Goal: Check status: Check status

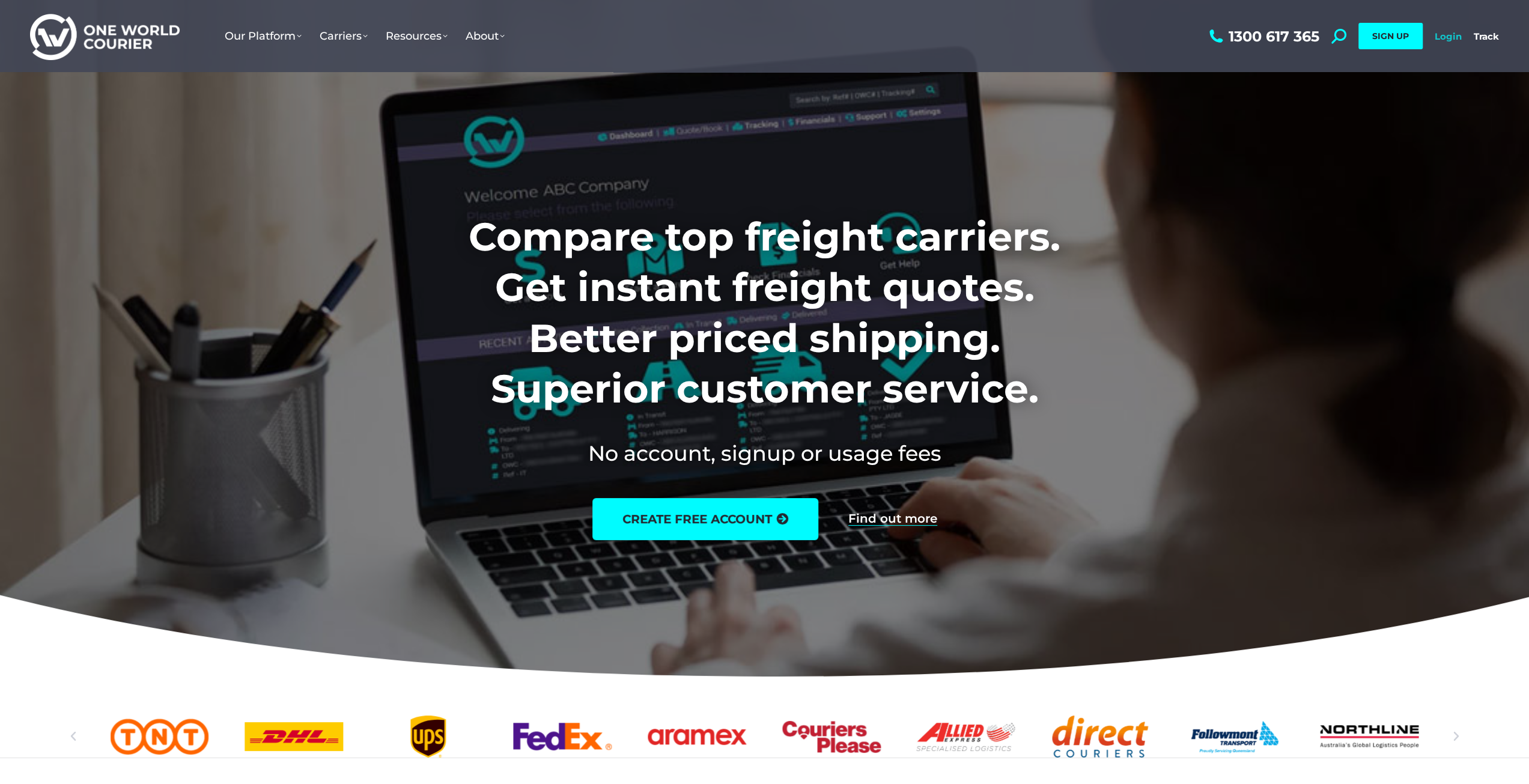
click at [1448, 40] on link "Login" at bounding box center [1447, 37] width 27 height 11
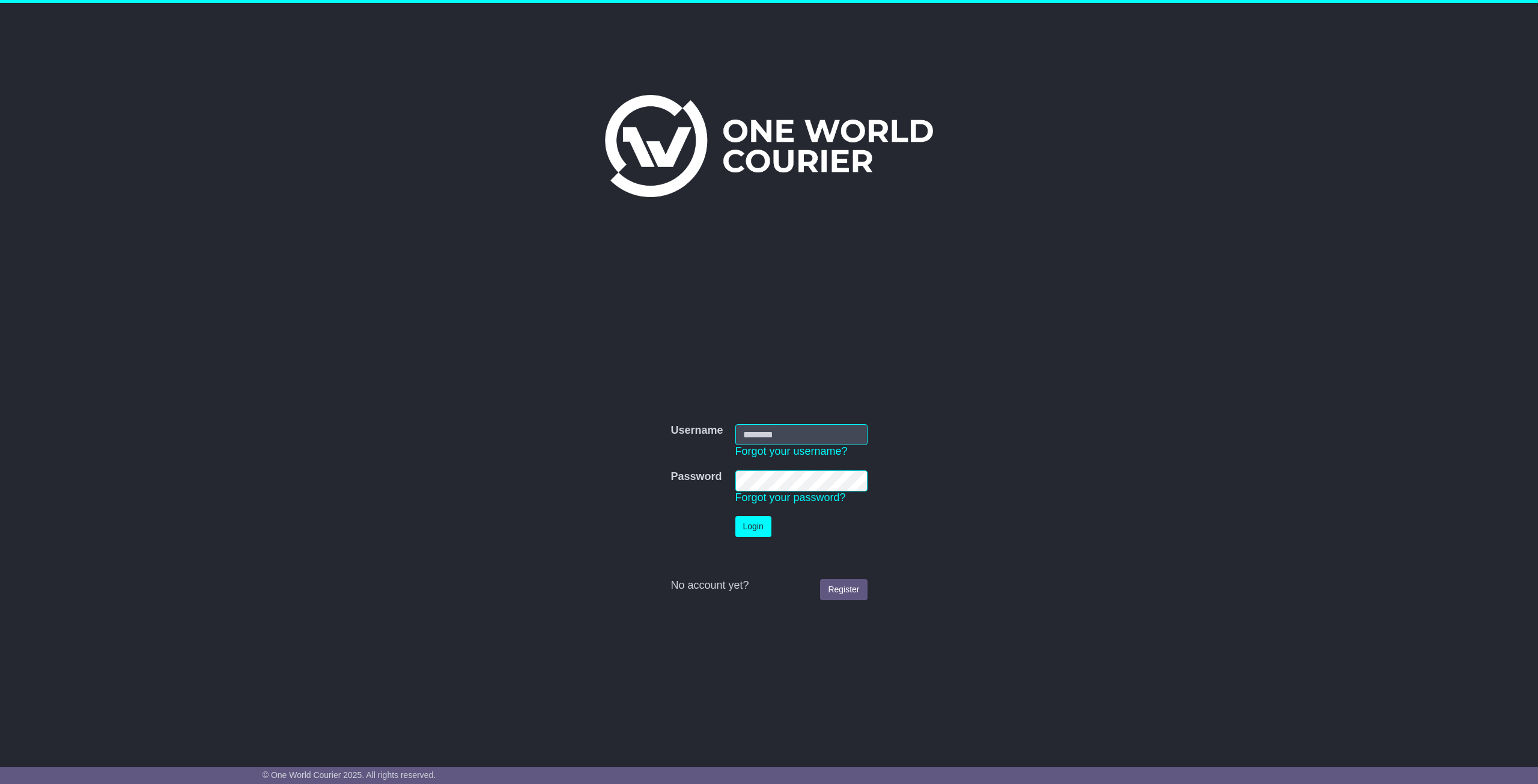
type input "**********"
click at [757, 526] on button "Login" at bounding box center [754, 526] width 36 height 21
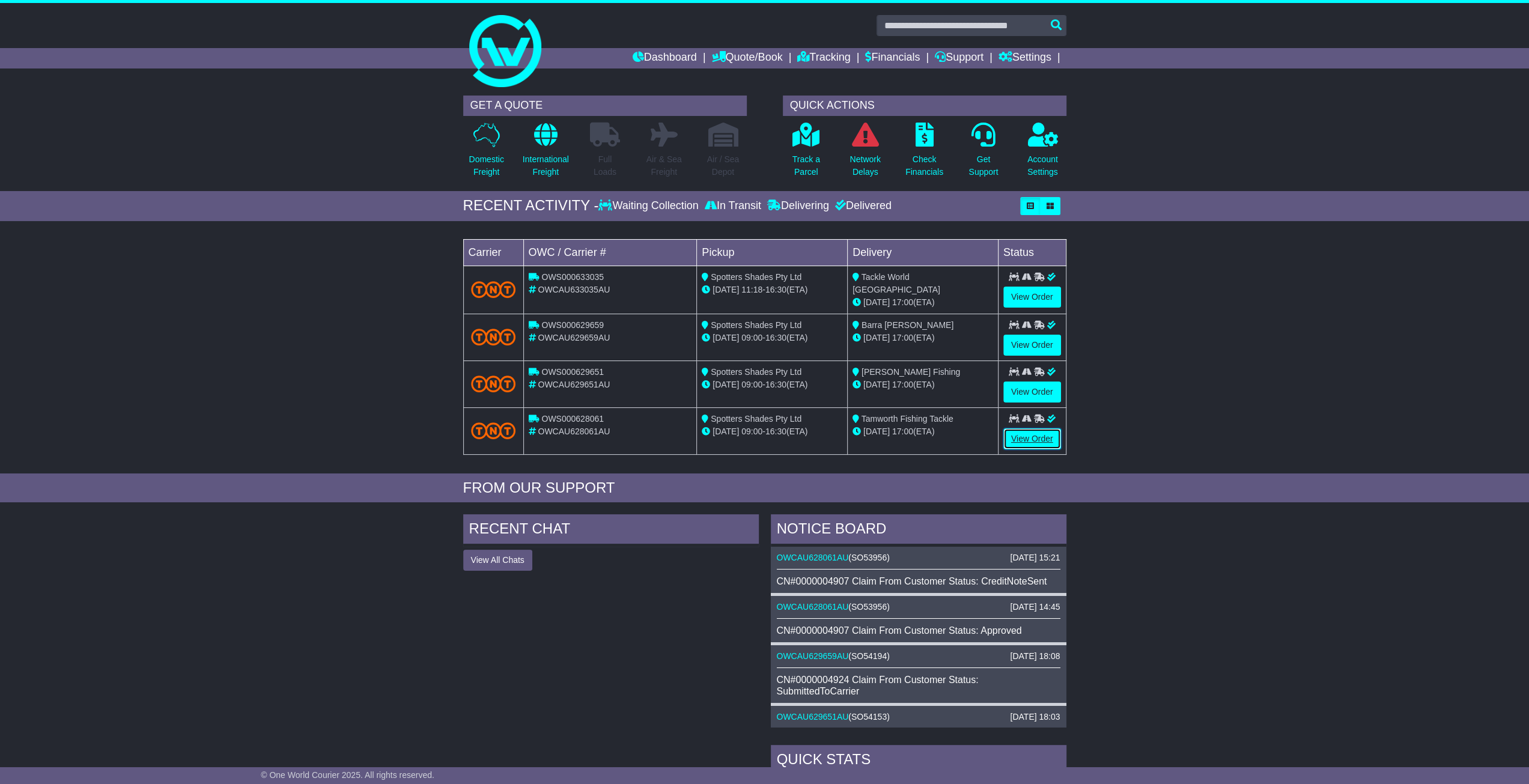
click at [1045, 435] on link "View Order" at bounding box center [1032, 439] width 57 height 21
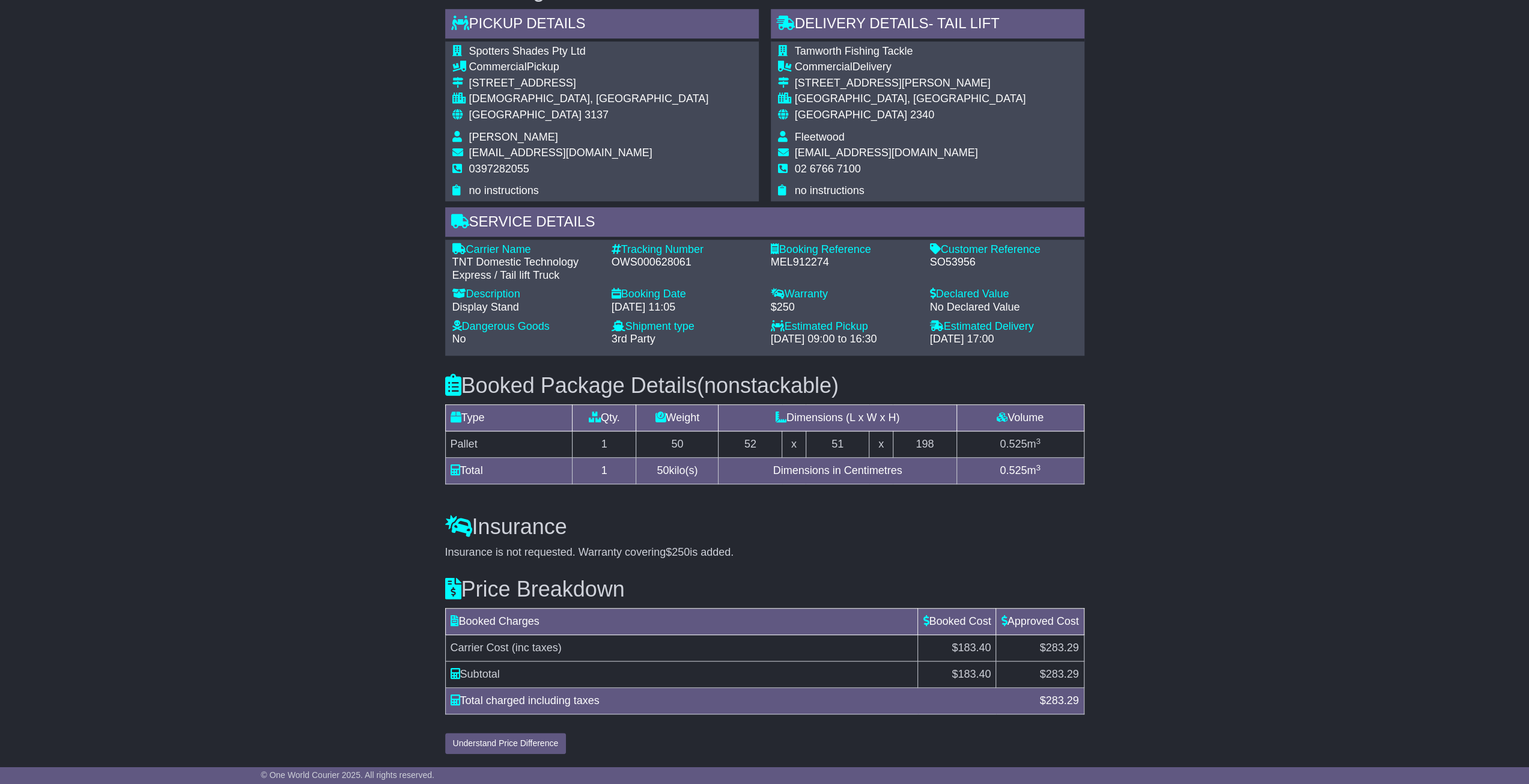
scroll to position [729, 0]
drag, startPoint x: 1150, startPoint y: 225, endPoint x: 1143, endPoint y: 227, distance: 7.3
